Goal: Task Accomplishment & Management: Use online tool/utility

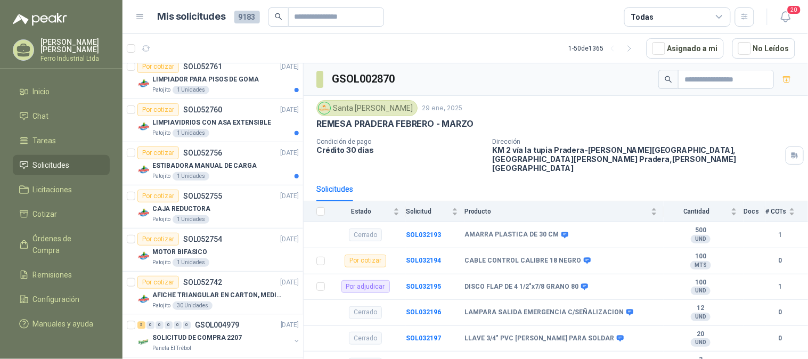
scroll to position [592, 0]
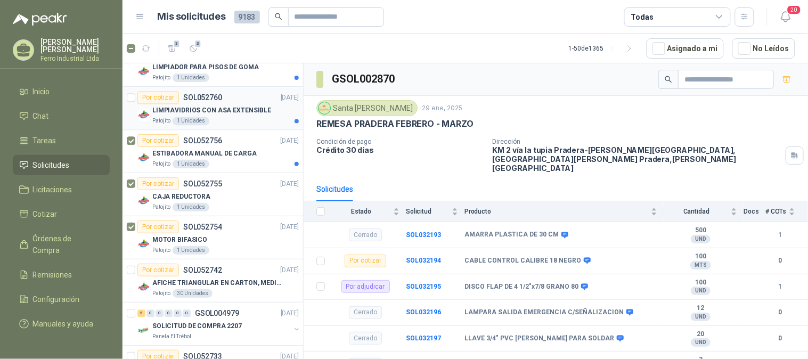
click at [135, 89] on article "Por cotizar SOL052760 [DATE] LIMPIAVIDRIOS CON ASA EXTENSIBLE Patojito 1 Unidad…" at bounding box center [212, 108] width 181 height 43
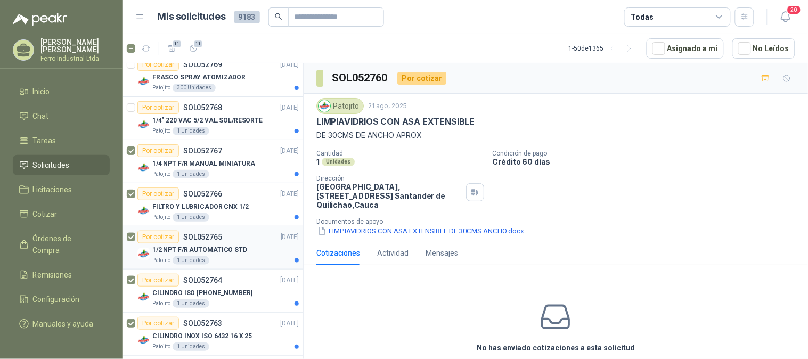
scroll to position [177, 0]
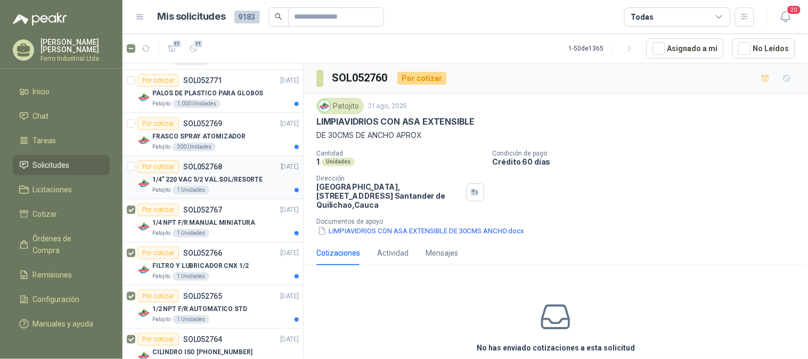
click at [129, 171] on div at bounding box center [131, 177] width 9 height 34
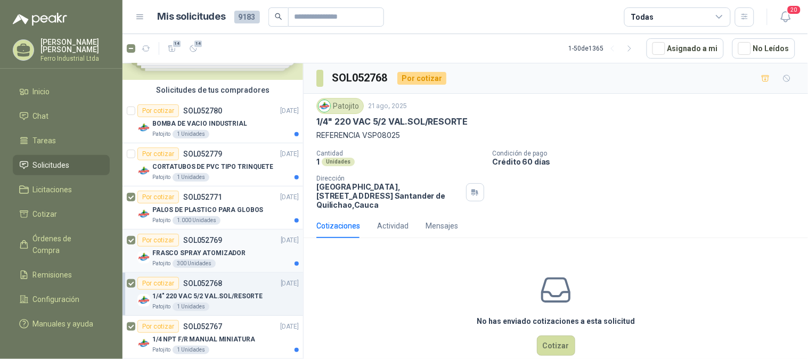
scroll to position [59, 0]
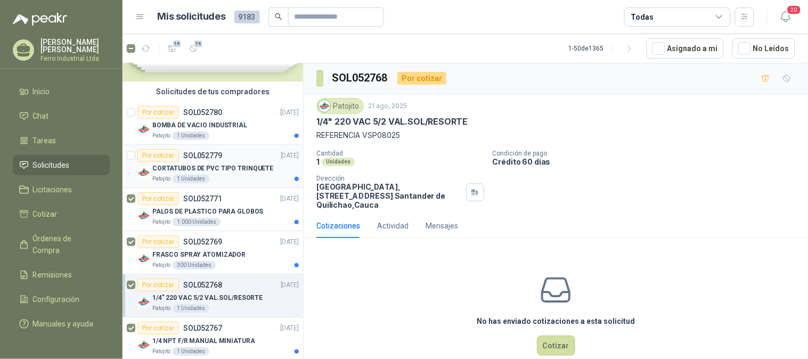
click at [135, 157] on article "Por cotizar SOL052779 [DATE] CORTATUBOS DE PVC TIPO TRINQUETE Patojito 1 Unidad…" at bounding box center [212, 166] width 181 height 43
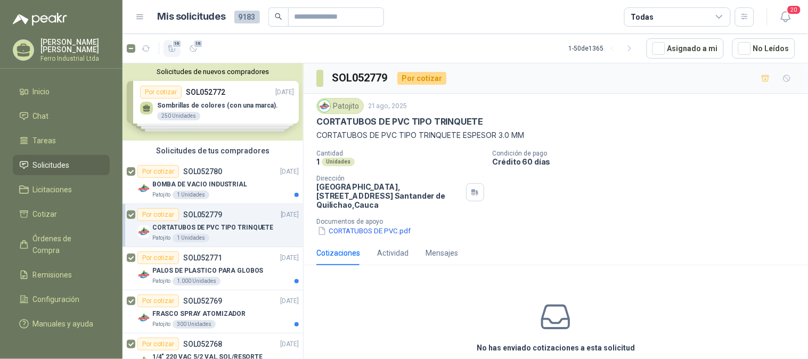
click at [174, 50] on icon "button" at bounding box center [172, 48] width 9 height 9
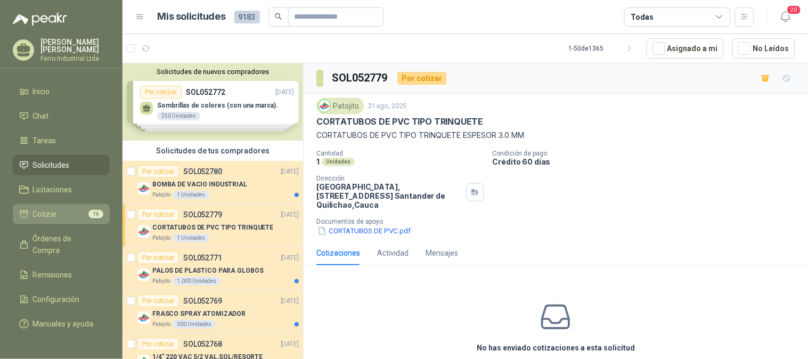
click at [43, 209] on span "Cotizar" at bounding box center [45, 214] width 24 height 12
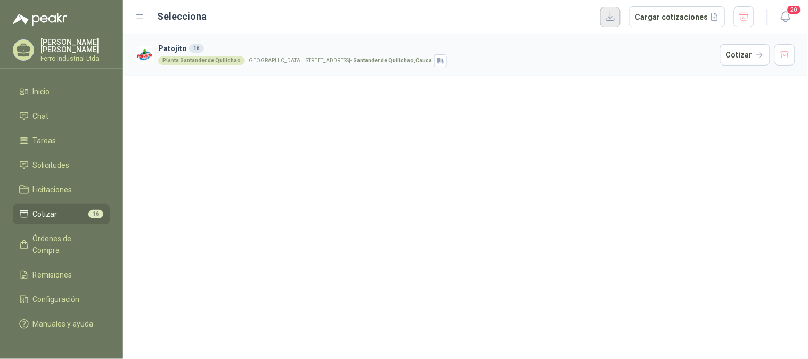
click at [619, 22] on button "button" at bounding box center [610, 17] width 20 height 20
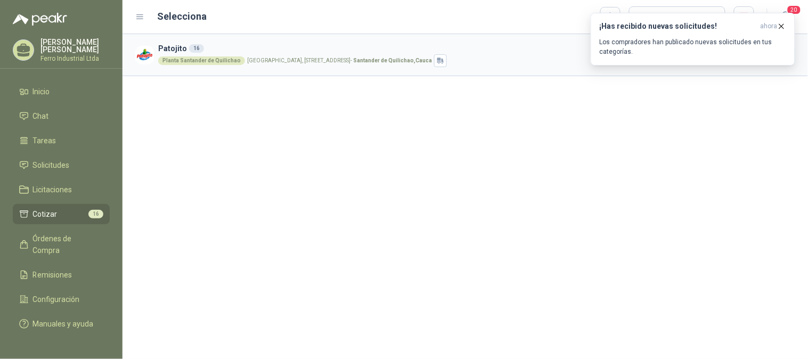
click at [563, 130] on div "Patojito 16 Planta [GEOGRAPHIC_DATA] [GEOGRAPHIC_DATA], [STREET_ADDRESS] Cotizar" at bounding box center [464, 196] width 685 height 325
click at [784, 27] on icon "button" at bounding box center [781, 26] width 9 height 9
click at [53, 160] on span "Solicitudes" at bounding box center [51, 165] width 37 height 12
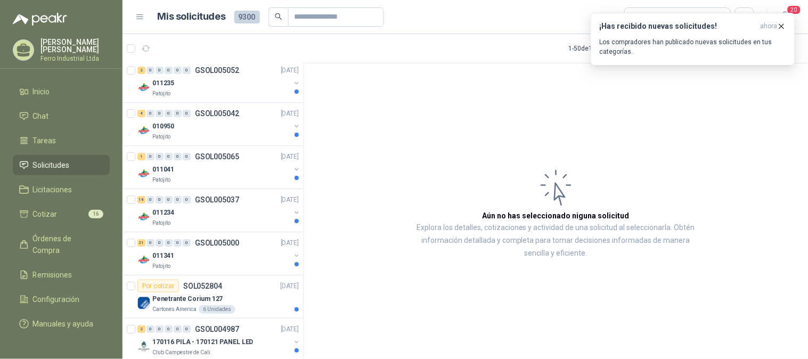
scroll to position [1971, 0]
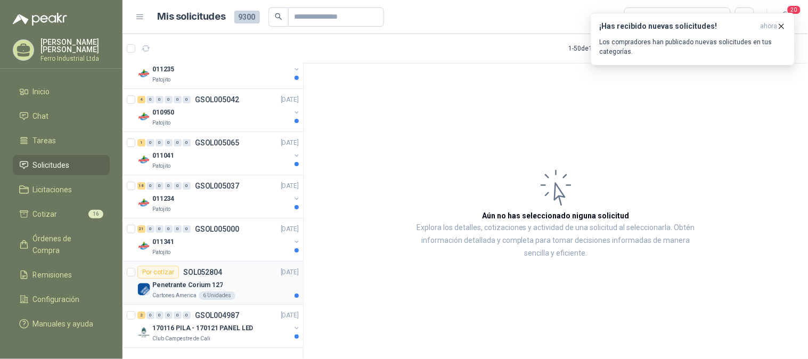
click at [258, 278] on div "Penetrante Corium 127" at bounding box center [225, 284] width 146 height 13
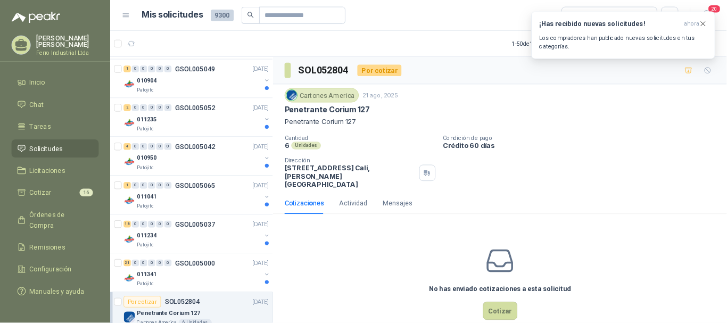
scroll to position [1906, 0]
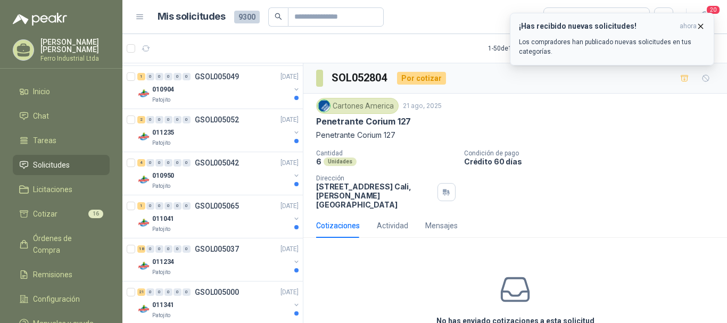
click at [703, 24] on icon "button" at bounding box center [700, 26] width 9 height 9
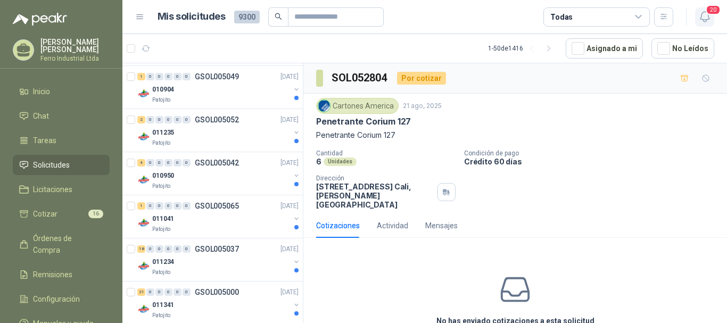
click at [708, 17] on icon "button" at bounding box center [705, 16] width 13 height 13
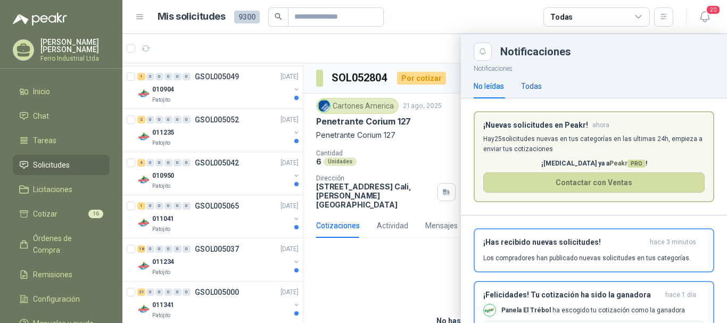
click at [542, 85] on div "Todas" at bounding box center [531, 86] width 21 height 12
click at [413, 24] on article "Mis solicitudes 9300 Todas" at bounding box center [416, 16] width 517 height 19
click at [425, 33] on header "Mis solicitudes 9300 Todas 20" at bounding box center [424, 17] width 605 height 34
drag, startPoint x: 298, startPoint y: 300, endPoint x: 308, endPoint y: 170, distance: 129.8
click at [308, 170] on div at bounding box center [424, 178] width 605 height 289
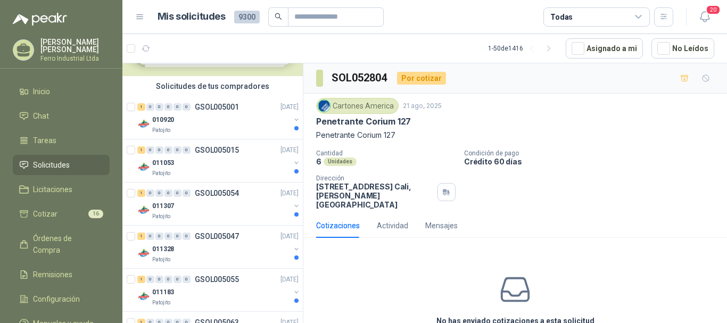
scroll to position [0, 0]
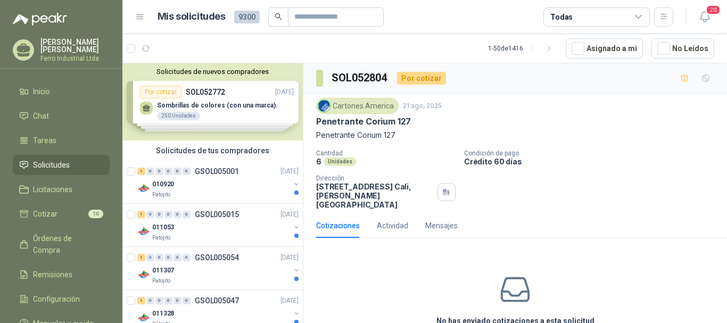
click at [241, 104] on div "Solicitudes de nuevos compradores Por cotizar SOL052772 [DATE] Sombrillas de co…" at bounding box center [212, 101] width 181 height 77
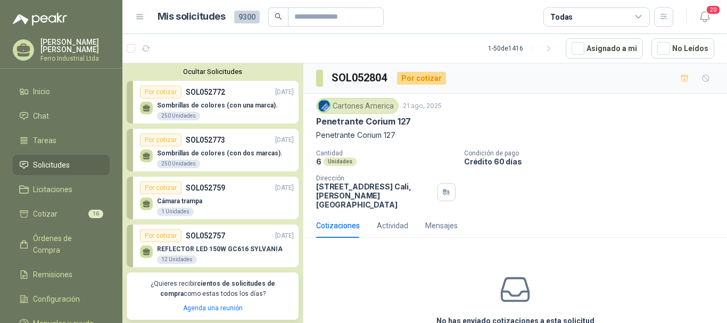
click at [241, 104] on p "Sombrillas de colores (con una marca)." at bounding box center [217, 105] width 121 height 7
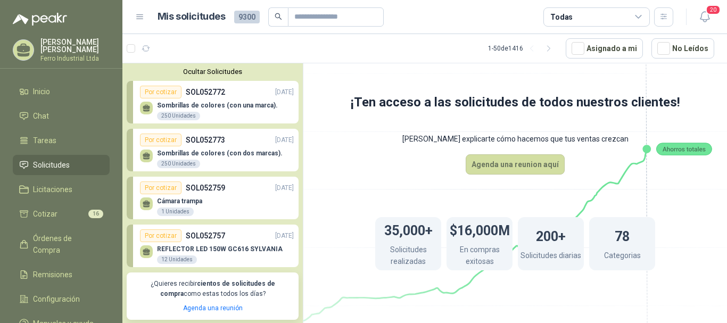
click at [244, 96] on div "Por cotizar SOL052772 [DATE]" at bounding box center [217, 92] width 154 height 13
click at [234, 74] on button "Ocultar Solicitudes" at bounding box center [213, 72] width 172 height 8
